Goal: Task Accomplishment & Management: Complete application form

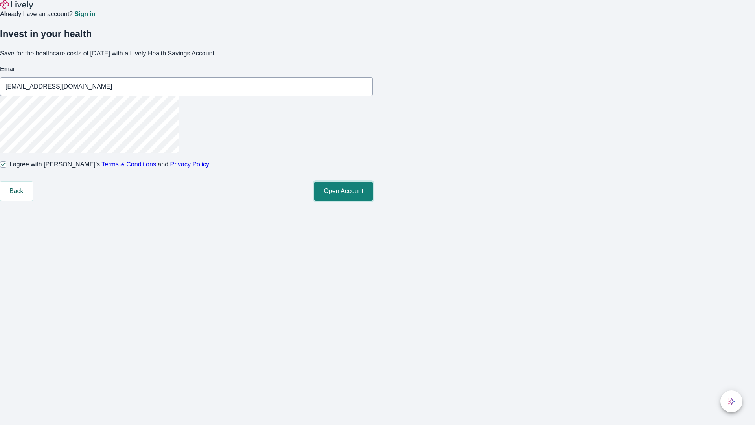
click at [373, 201] on button "Open Account" at bounding box center [343, 191] width 59 height 19
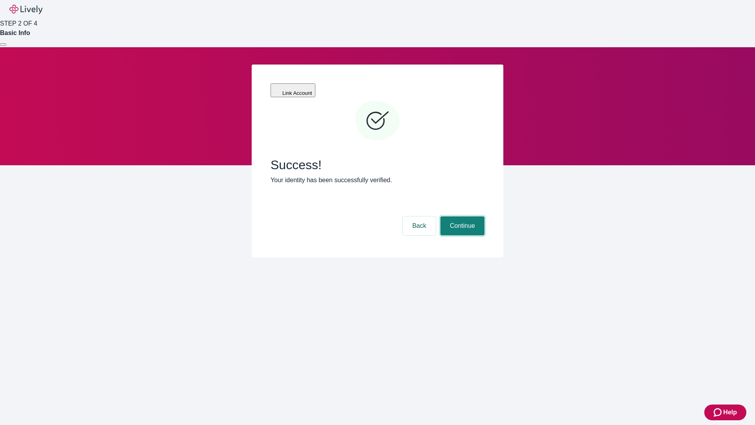
click at [461, 216] on button "Continue" at bounding box center [462, 225] width 44 height 19
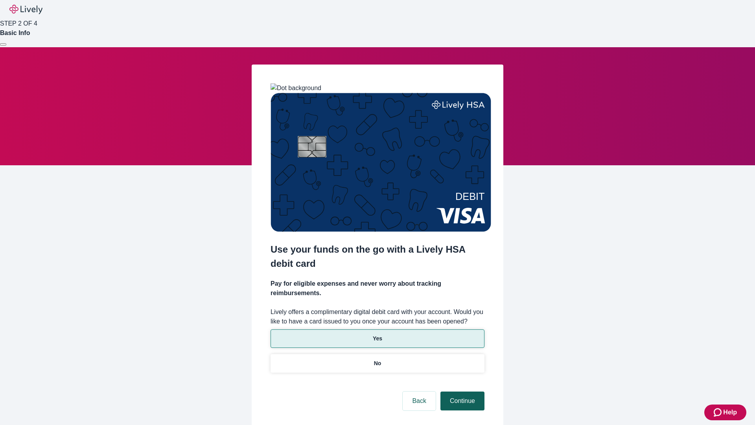
click at [377, 334] on p "Yes" at bounding box center [377, 338] width 9 height 8
click at [461, 391] on button "Continue" at bounding box center [462, 400] width 44 height 19
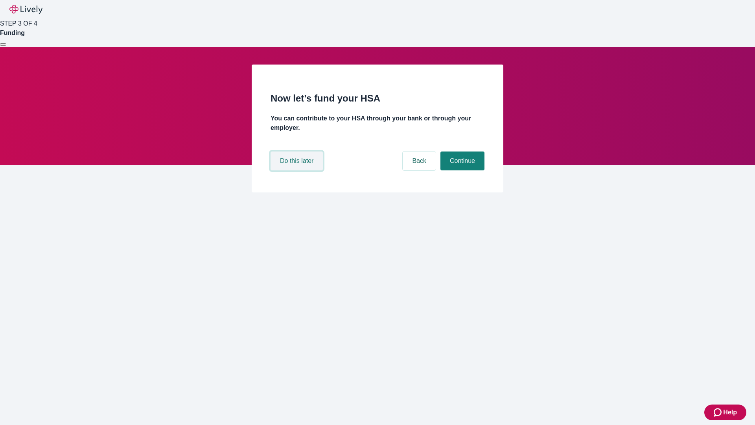
click at [298, 170] on button "Do this later" at bounding box center [297, 160] width 52 height 19
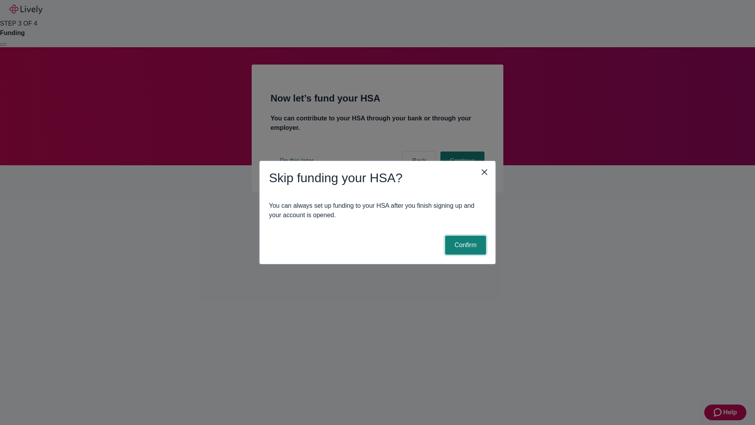
click at [464, 245] on button "Confirm" at bounding box center [465, 245] width 41 height 19
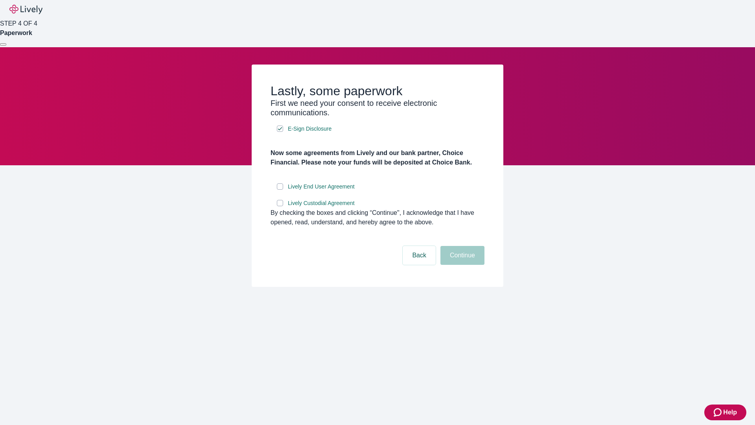
click at [280, 190] on input "Lively End User Agreement" at bounding box center [280, 186] width 6 height 6
checkbox input "true"
click at [280, 206] on input "Lively Custodial Agreement" at bounding box center [280, 203] width 6 height 6
checkbox input "true"
click at [461, 265] on button "Continue" at bounding box center [462, 255] width 44 height 19
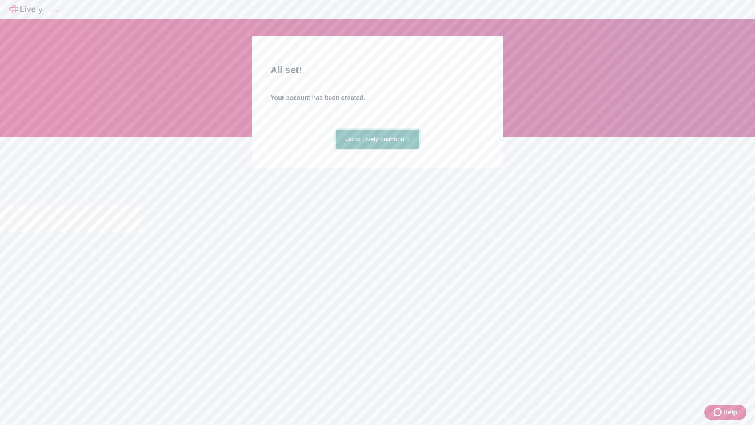
click at [377, 149] on link "Go to Lively dashboard" at bounding box center [378, 139] width 84 height 19
